Goal: Transaction & Acquisition: Purchase product/service

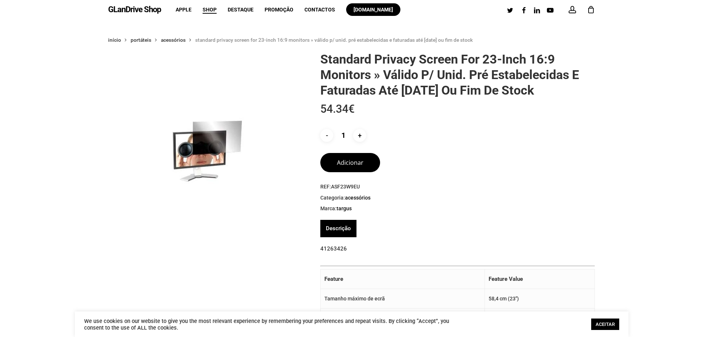
click at [203, 144] on img at bounding box center [206, 149] width 197 height 197
click at [358, 171] on button "Adicionar" at bounding box center [350, 161] width 60 height 19
click at [591, 11] on div "1" at bounding box center [594, 8] width 8 height 8
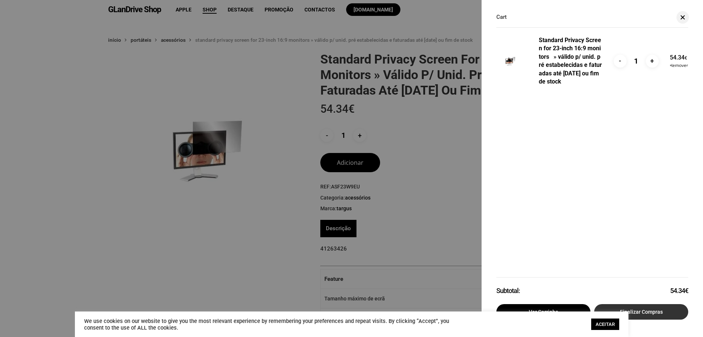
click at [661, 309] on link "Finalizar compras" at bounding box center [641, 311] width 94 height 15
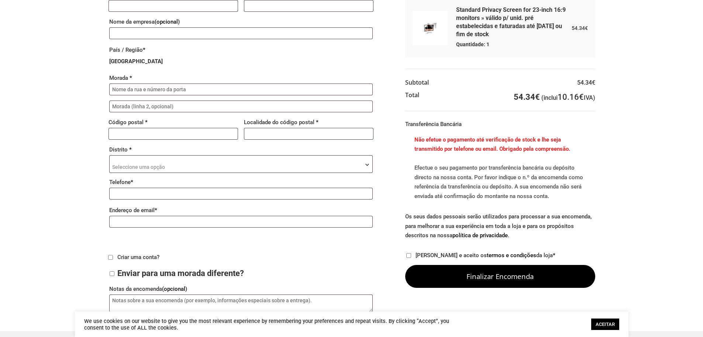
scroll to position [74, 0]
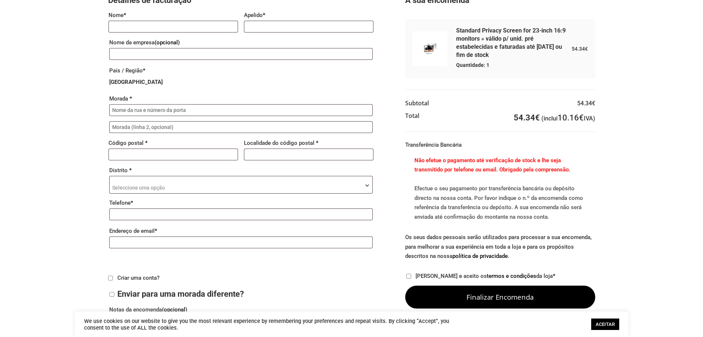
click at [410, 275] on input "Li e aceito os termos e condições da loja *" at bounding box center [408, 275] width 5 height 5
checkbox input "true"
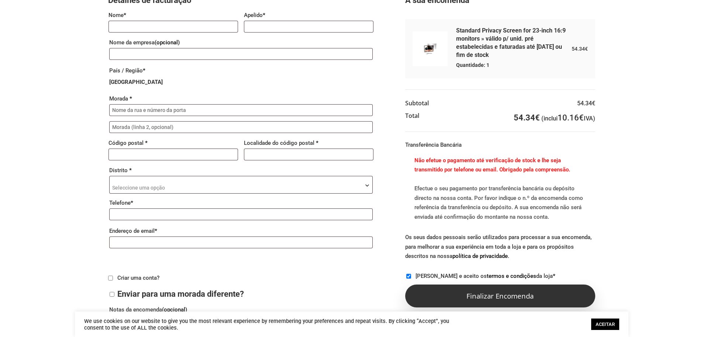
click at [470, 299] on button "Finalizar encomenda" at bounding box center [500, 295] width 190 height 23
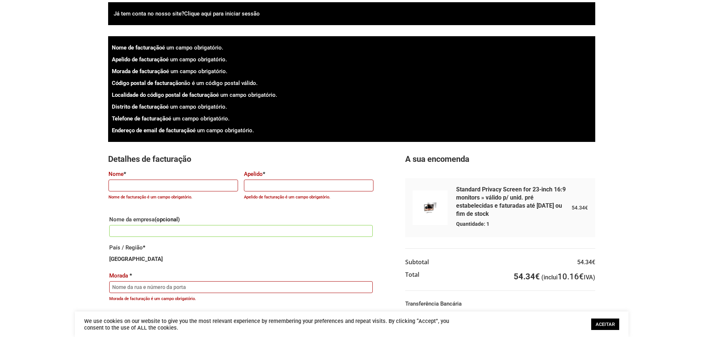
scroll to position [31, 0]
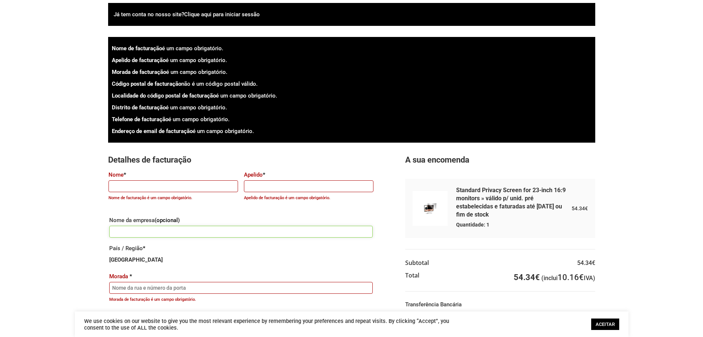
click at [133, 234] on input "Nome da empresa (opcional)" at bounding box center [241, 231] width 264 height 12
type input "Limol lda"
type input "Renato Costa"
type input "[STREET_ADDRESS][DATE]"
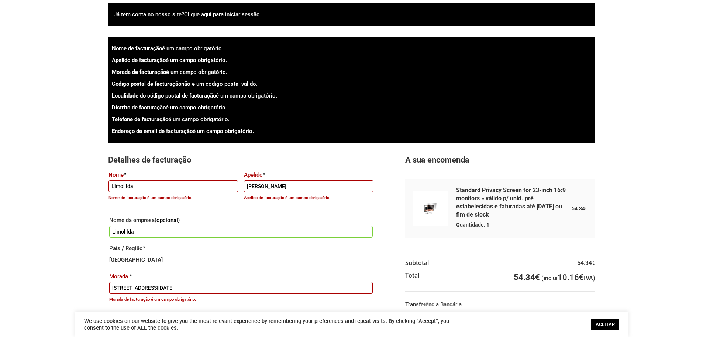
type input "4805-370"
type input "Ronfe"
type input "+351917862585"
type input "r_costa@net.sapo.pt"
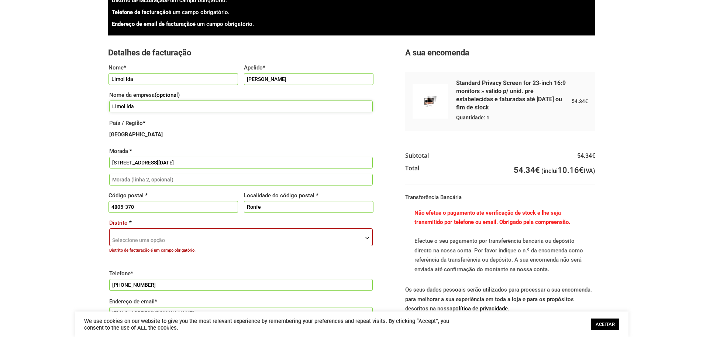
scroll to position [142, 0]
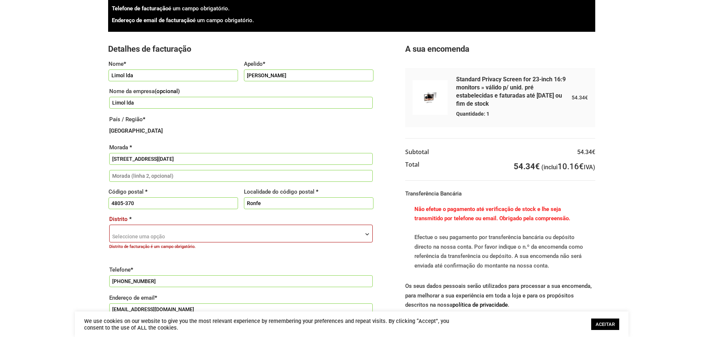
click at [145, 235] on span "Seleccione uma opção" at bounding box center [138, 236] width 53 height 6
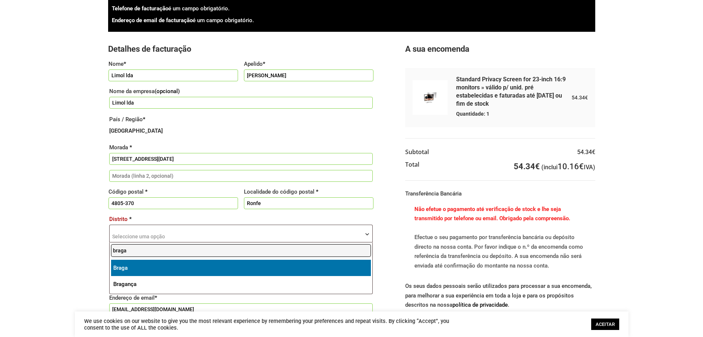
type input "braga"
select select "BR"
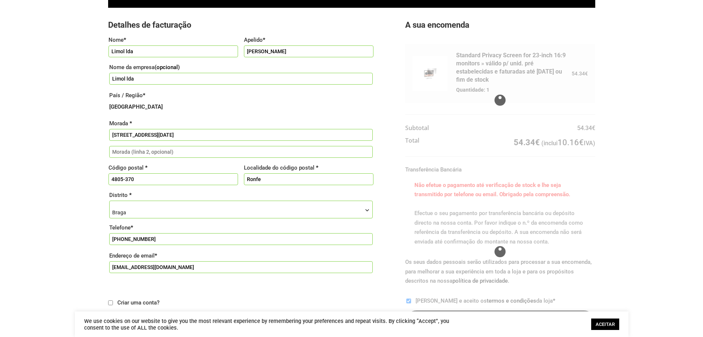
scroll to position [179, 0]
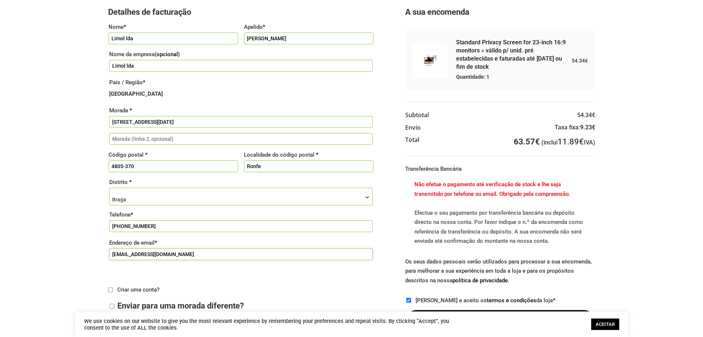
drag, startPoint x: 170, startPoint y: 257, endPoint x: 89, endPoint y: 254, distance: 81.3
click at [89, 254] on div "Já tem conta no nosso site? Clique aqui para iniciar sessão Se já efectuou comp…" at bounding box center [352, 101] width 554 height 493
type input "[EMAIL_ADDRESS][DOMAIN_NAME]"
click at [610, 321] on link "ACEITAR" at bounding box center [605, 323] width 28 height 11
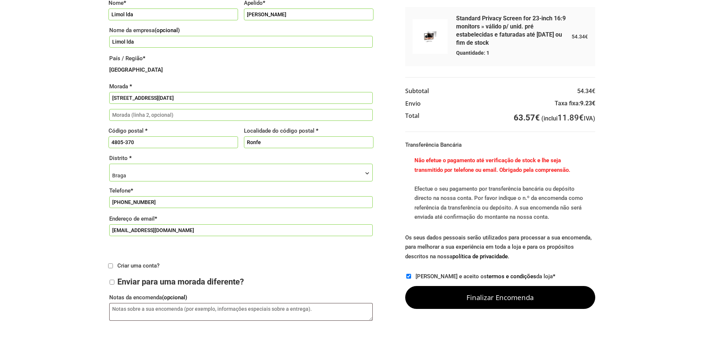
scroll to position [216, 0]
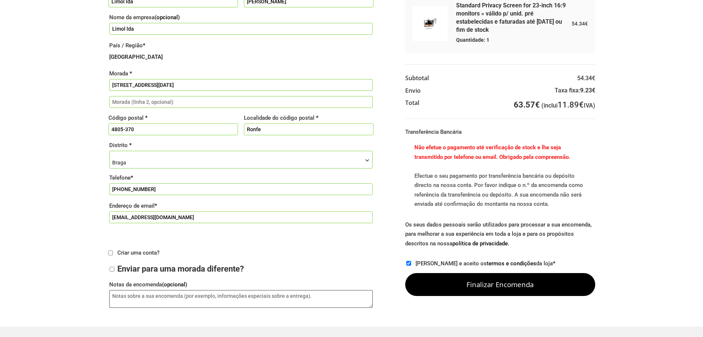
click at [110, 255] on input "Criar uma conta?" at bounding box center [110, 252] width 5 height 5
checkbox input "true"
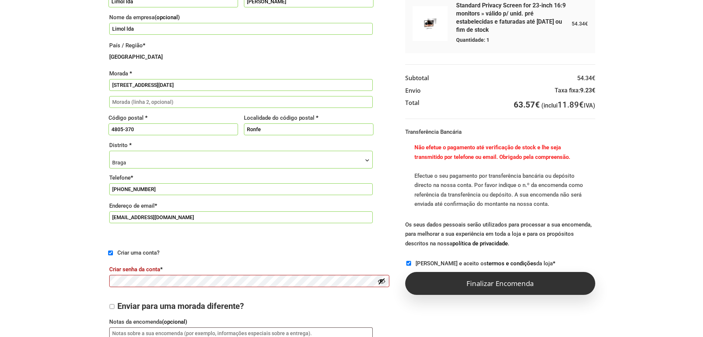
click at [478, 290] on button "Finalizar encomenda" at bounding box center [500, 283] width 190 height 23
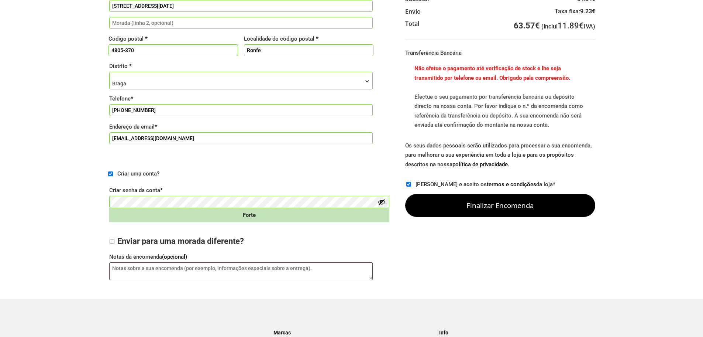
scroll to position [252, 0]
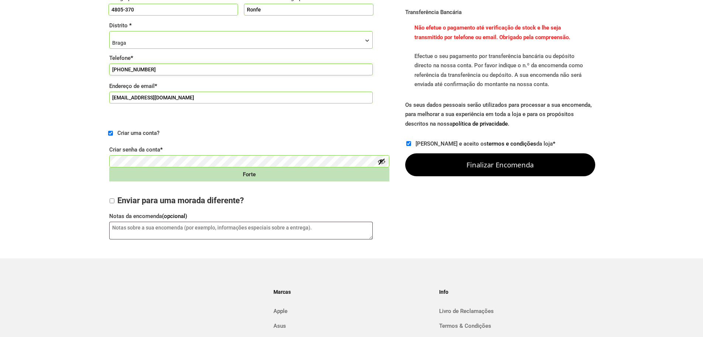
drag, startPoint x: 152, startPoint y: 71, endPoint x: 157, endPoint y: 65, distance: 8.0
click at [152, 71] on input "+351917862585" at bounding box center [241, 69] width 264 height 12
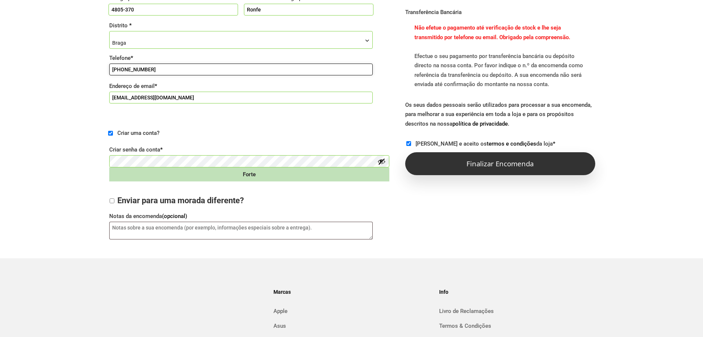
type input "[PHONE_NUMBER]"
click at [497, 166] on button "Finalizar encomenda" at bounding box center [500, 163] width 190 height 23
